Goal: Task Accomplishment & Management: Manage account settings

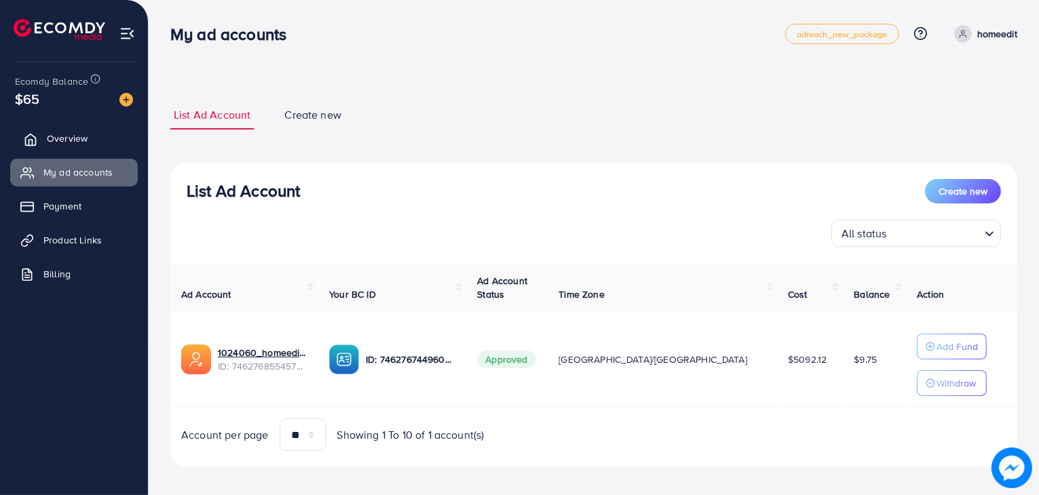
click at [75, 148] on link "Overview" at bounding box center [74, 138] width 128 height 27
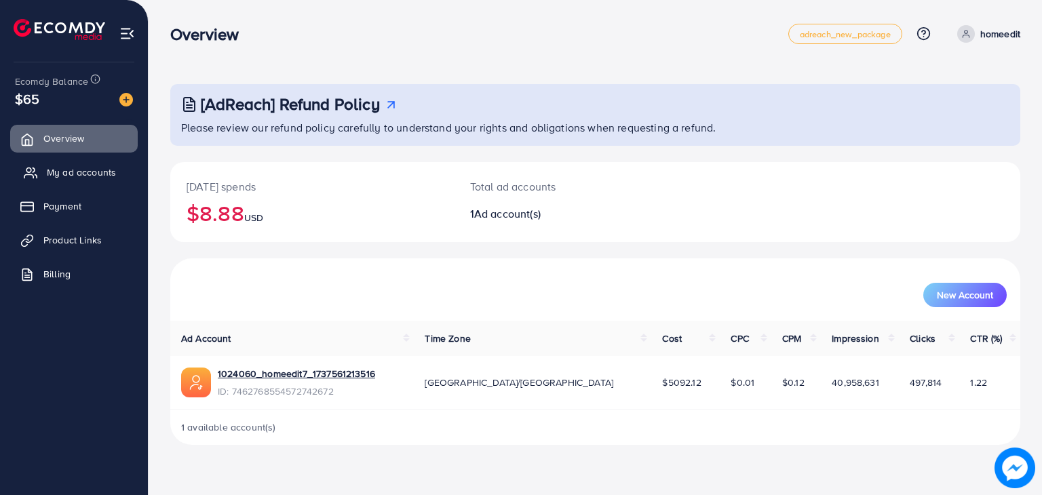
click at [94, 169] on span "My ad accounts" at bounding box center [81, 173] width 69 height 14
